Goal: Information Seeking & Learning: Learn about a topic

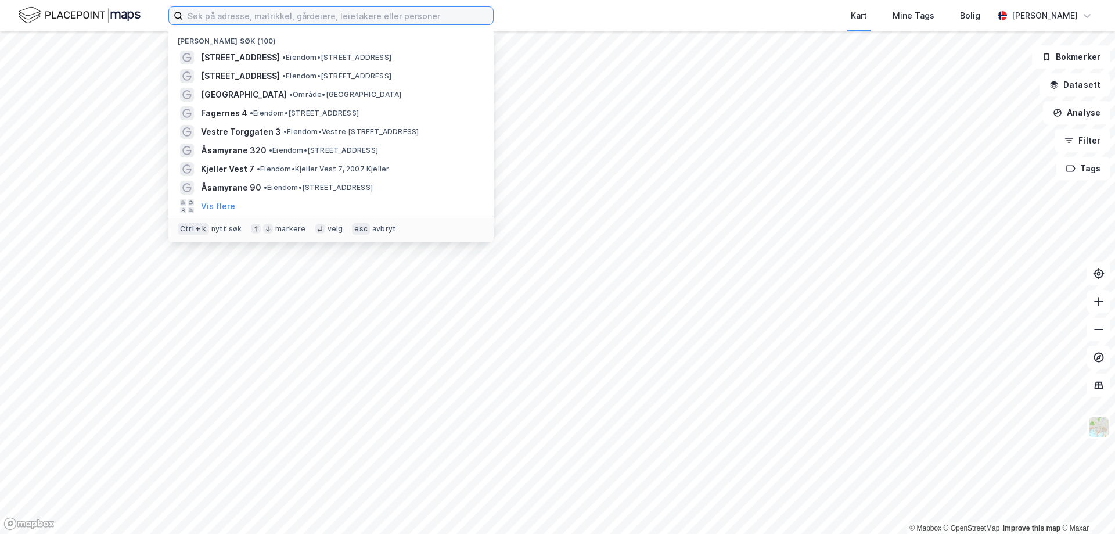
click at [261, 15] on input at bounding box center [338, 15] width 310 height 17
type input "stakkevollvegen 321"
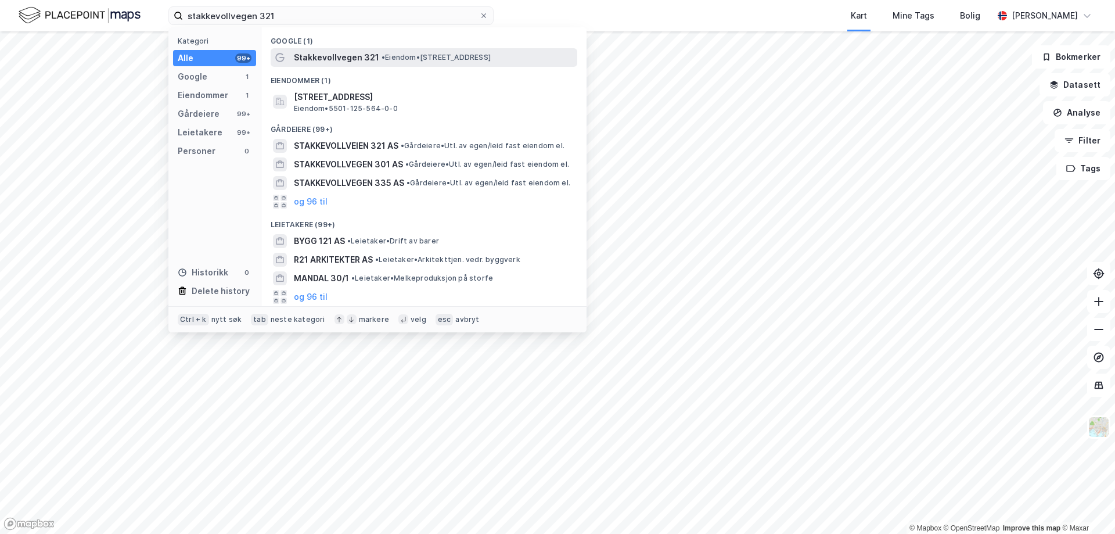
click at [328, 59] on span "Stakkevollvegen 321" at bounding box center [336, 58] width 85 height 14
